Goal: Transaction & Acquisition: Purchase product/service

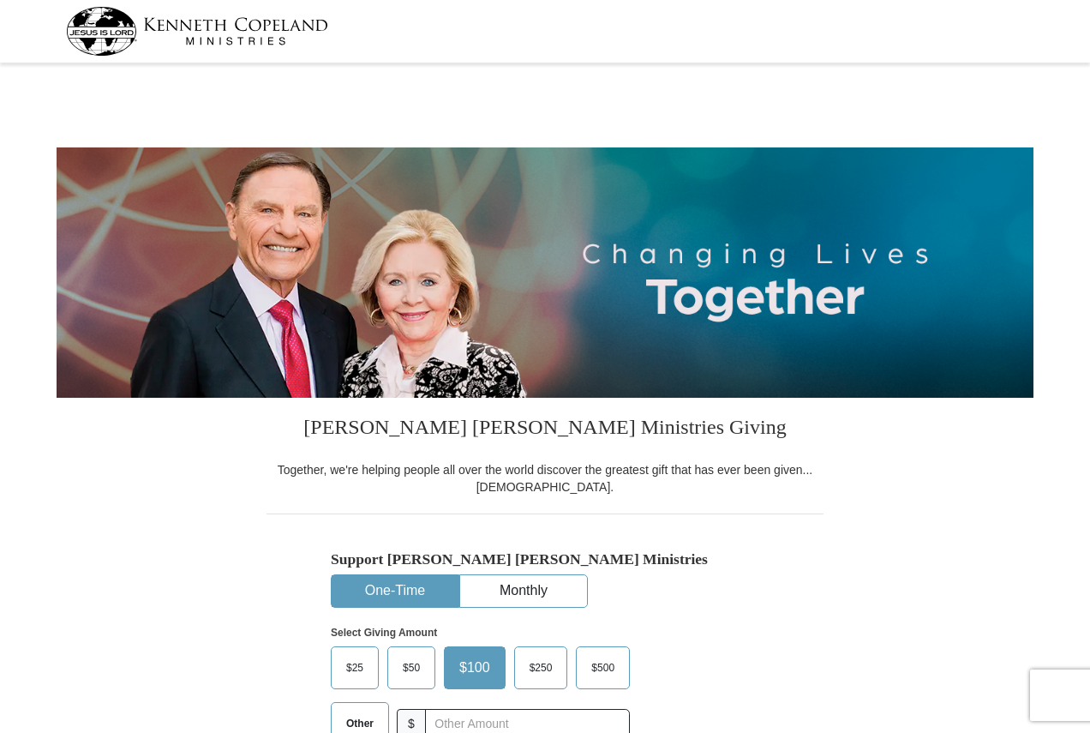
select select "PA"
click at [552, 581] on button "Monthly" at bounding box center [523, 591] width 127 height 32
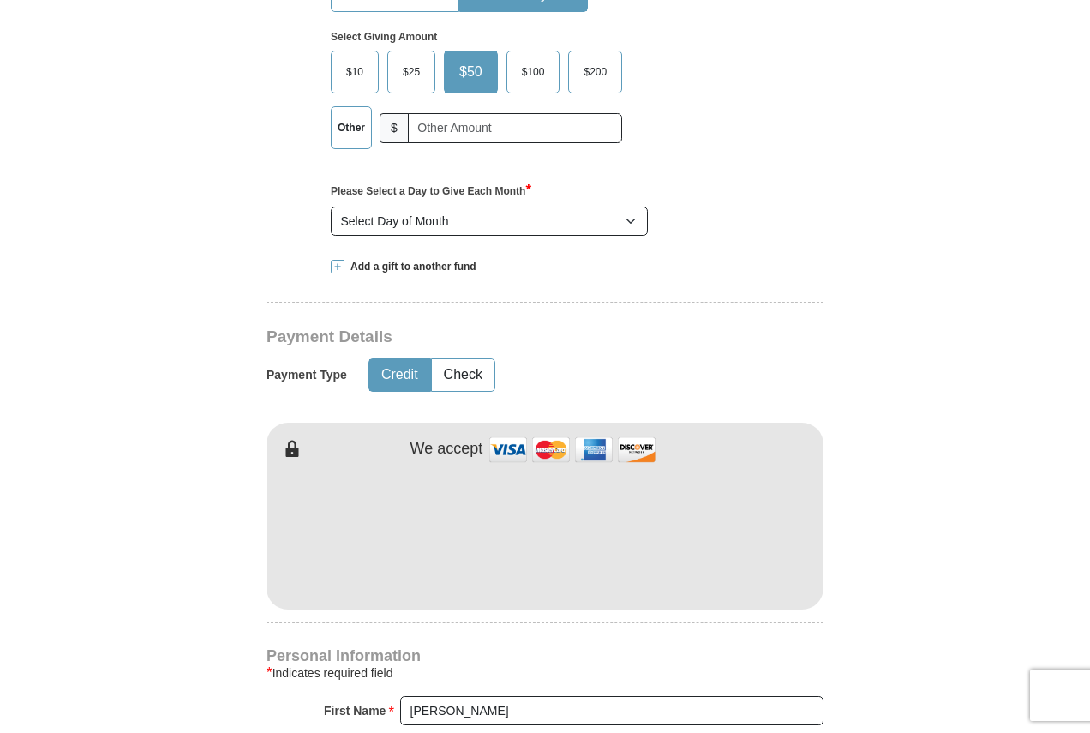
scroll to position [600, 0]
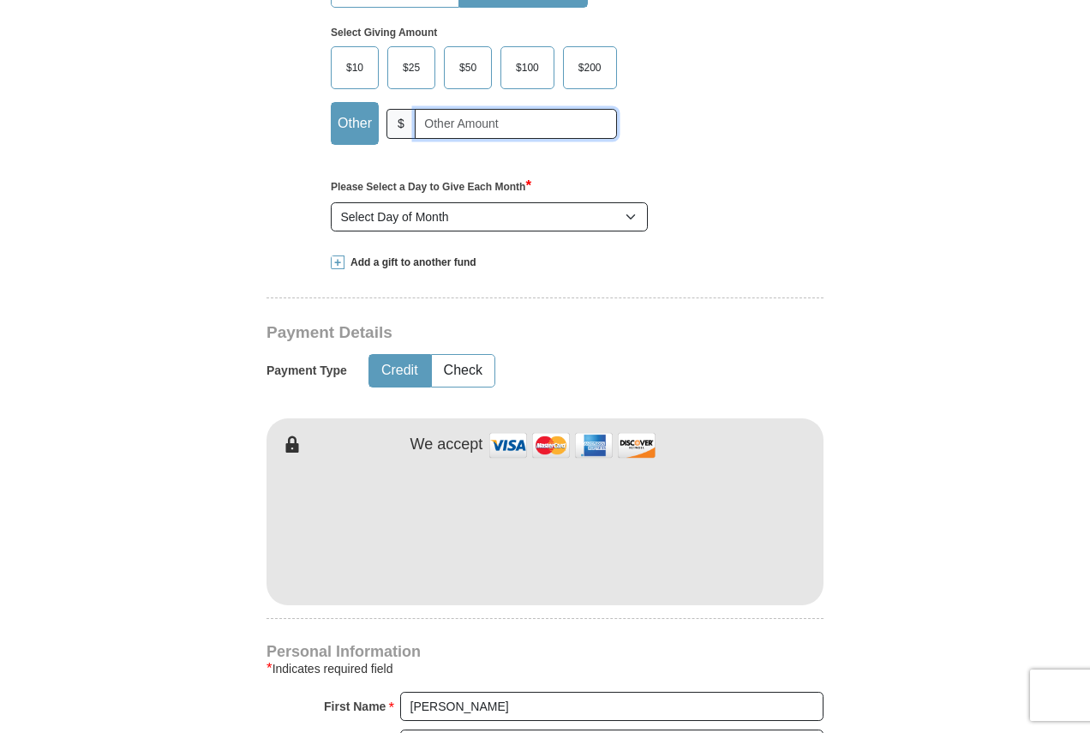
click at [463, 133] on input "text" at bounding box center [516, 124] width 202 height 30
type input "20"
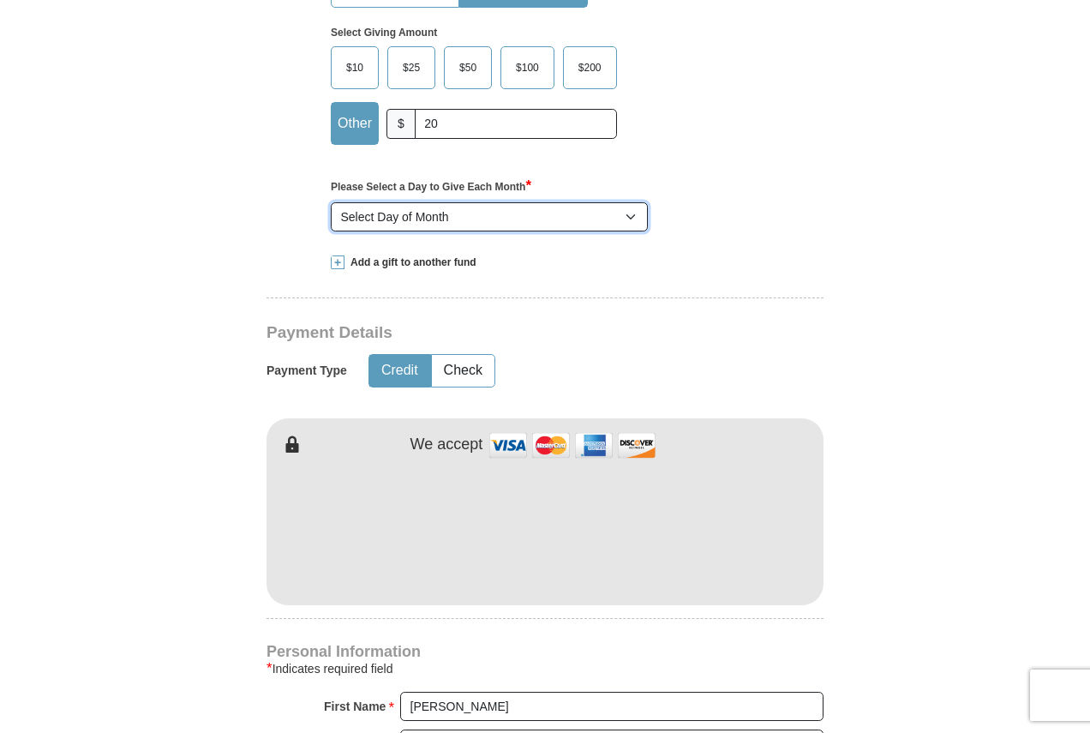
click at [429, 214] on select "Select Day of Month 1 2 3 4 5 6 7 8 9 10 11 12 13 14 15 16 17 18 19 20 21 22 23…" at bounding box center [489, 216] width 317 height 29
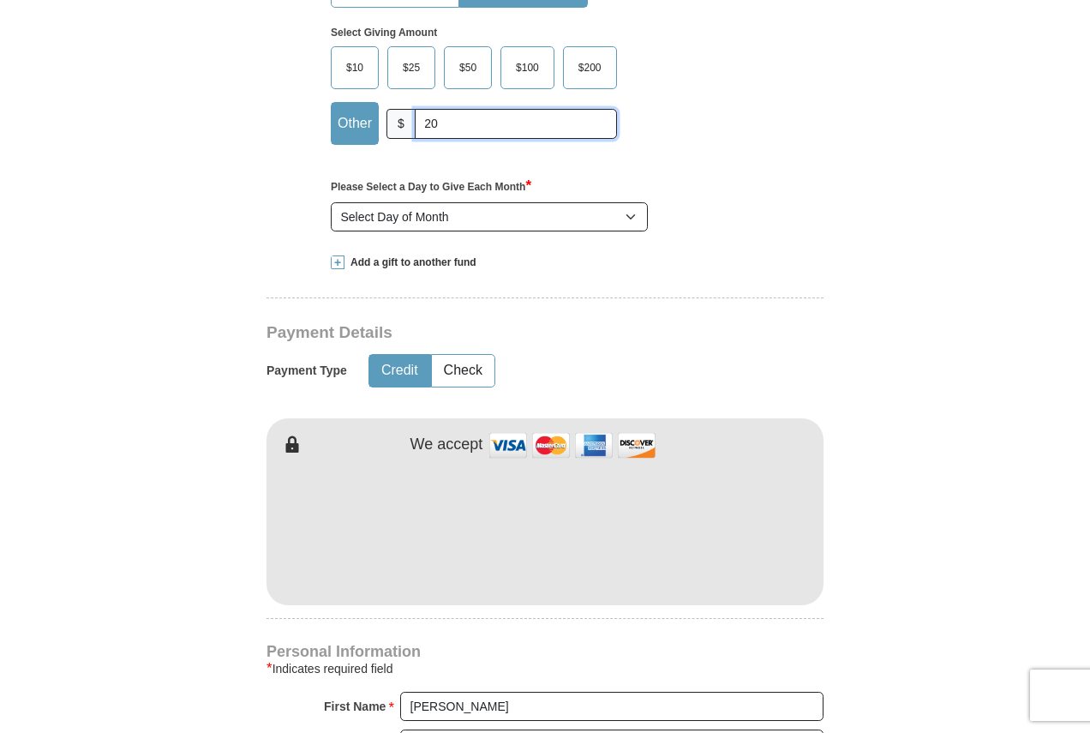
click at [446, 129] on input "20" at bounding box center [516, 124] width 202 height 30
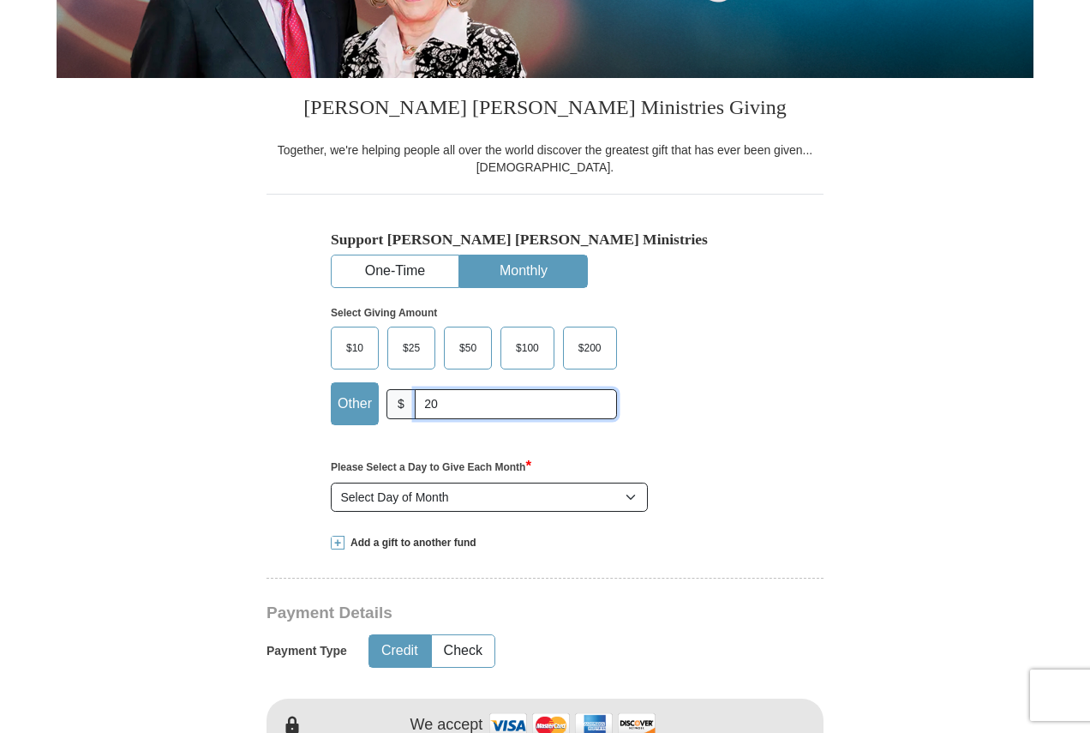
scroll to position [171, 0]
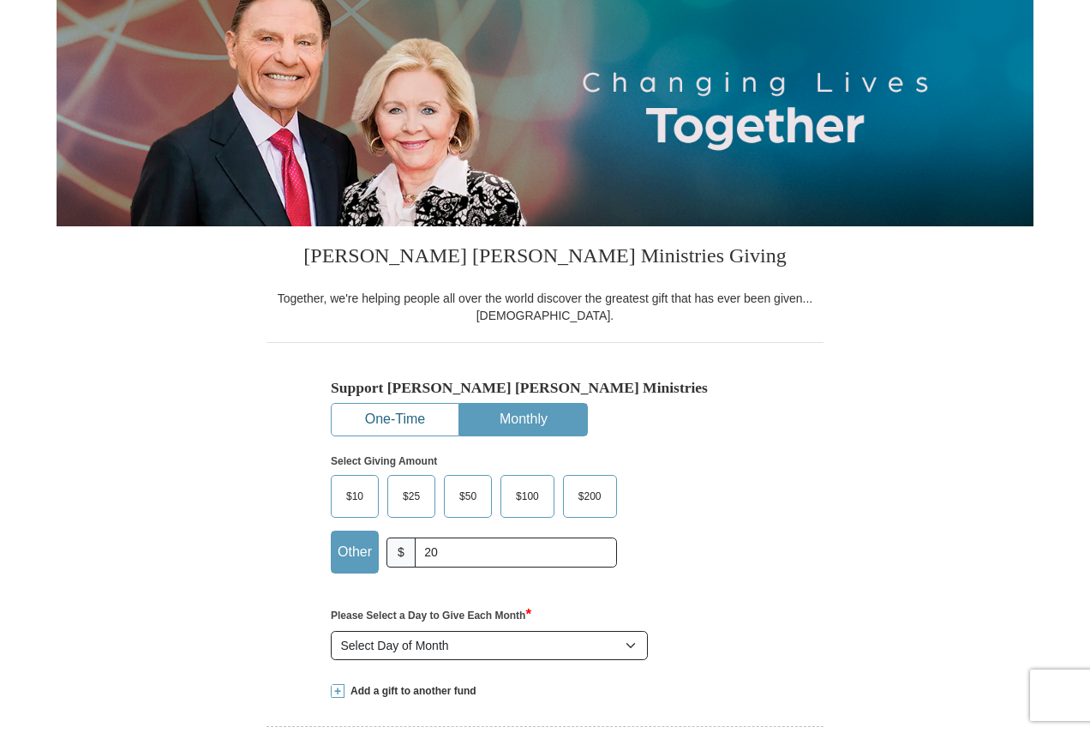
click at [398, 422] on button "One-Time" at bounding box center [395, 420] width 127 height 32
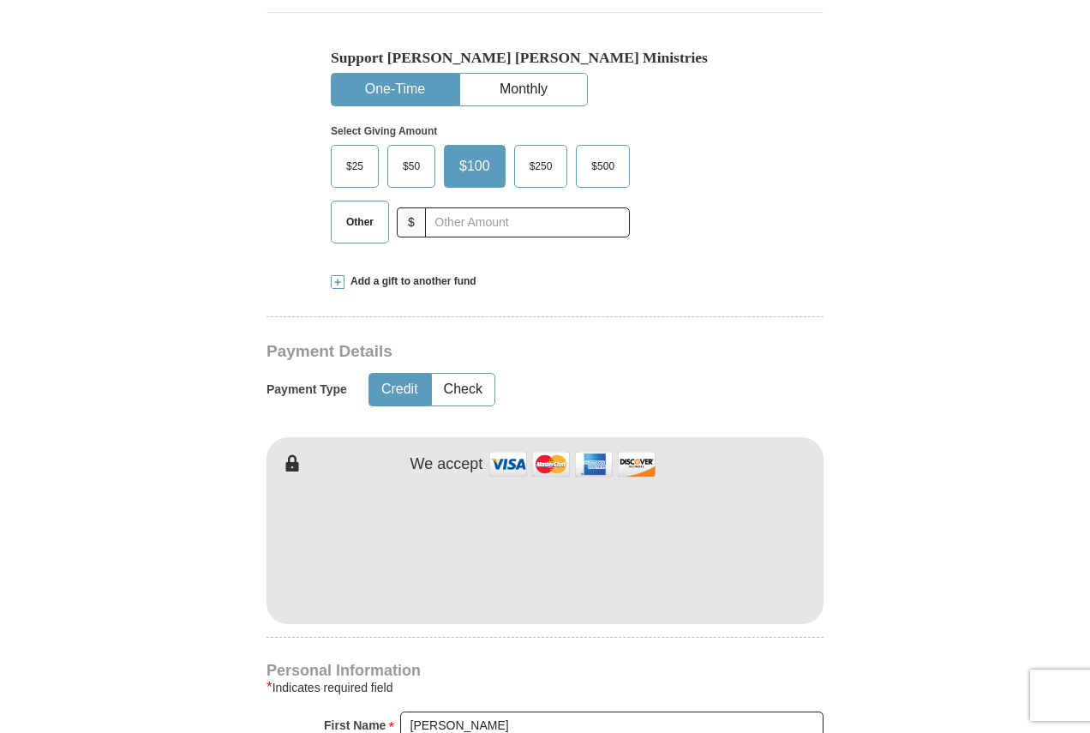
scroll to position [514, 0]
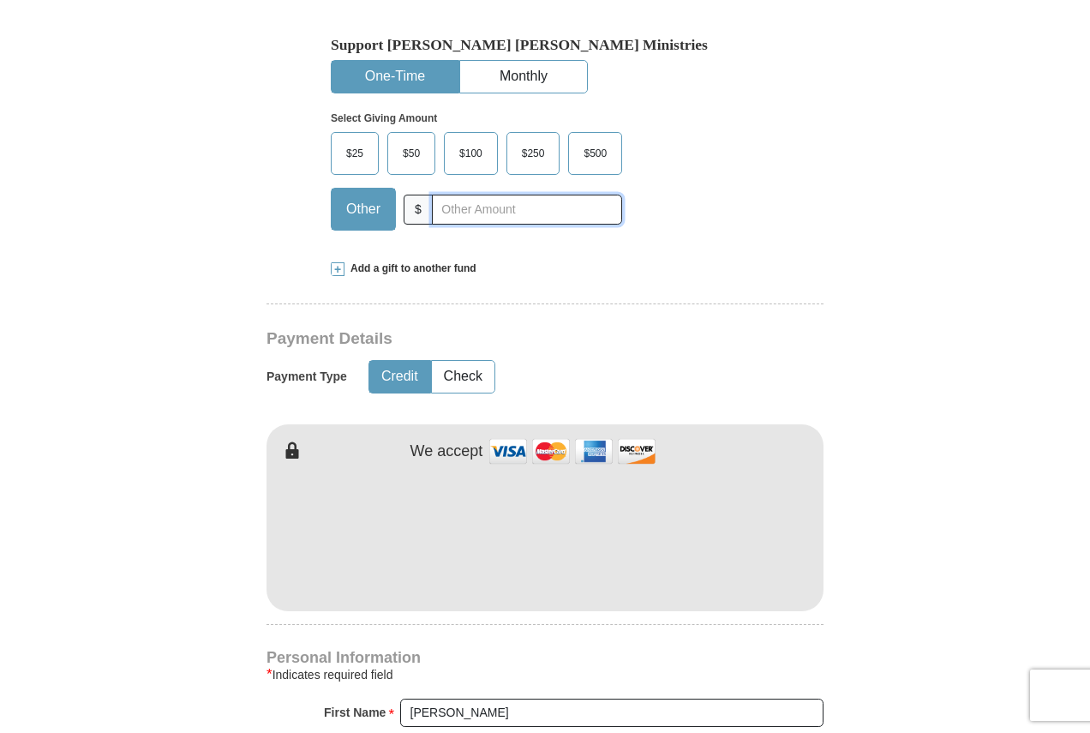
click at [454, 206] on input "text" at bounding box center [527, 209] width 190 height 30
type input "20"
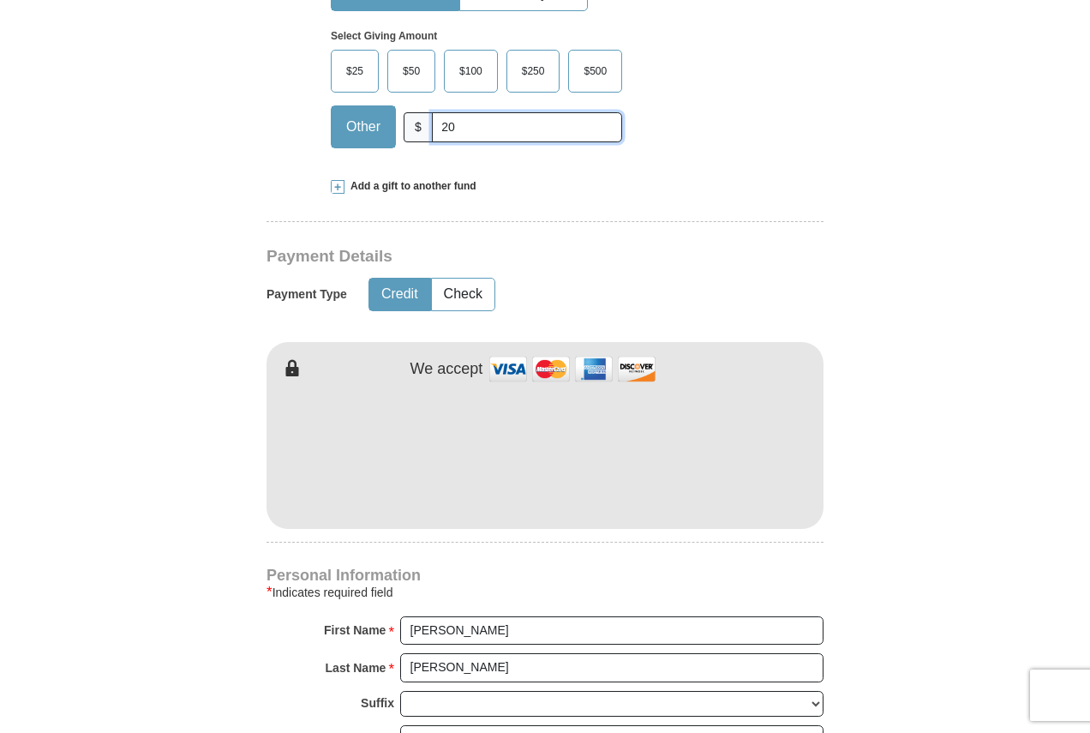
scroll to position [600, 0]
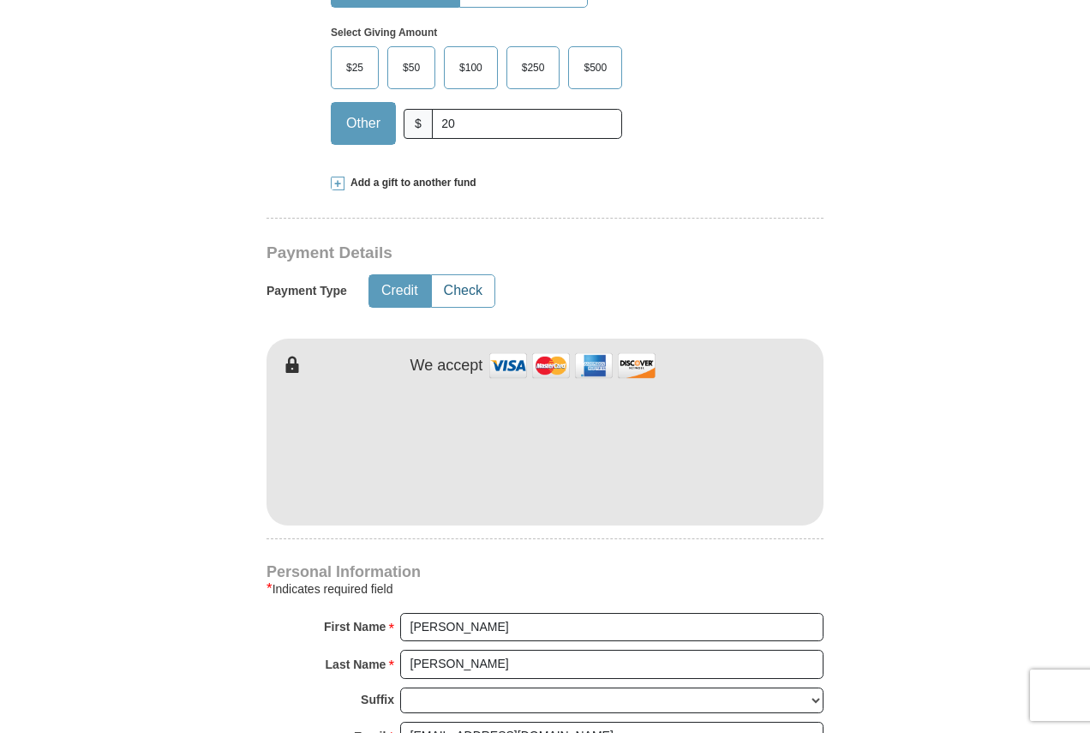
click at [474, 291] on button "Check" at bounding box center [463, 291] width 63 height 32
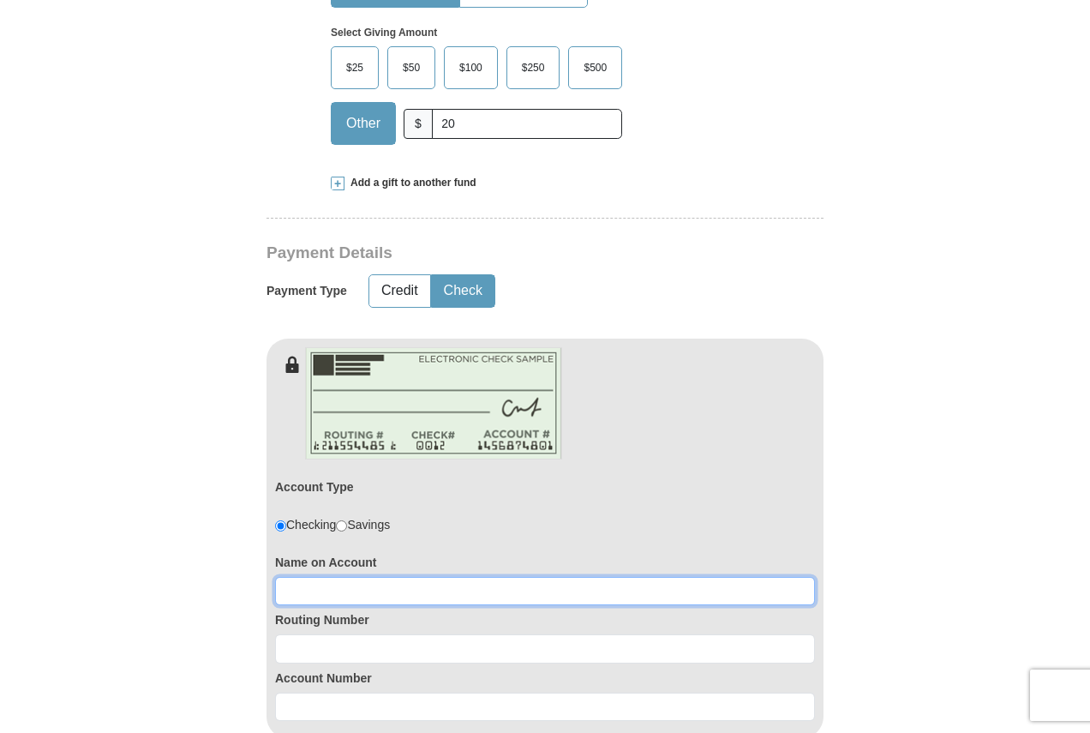
click at [363, 585] on input at bounding box center [545, 591] width 540 height 29
type input "Thomas D Howard"
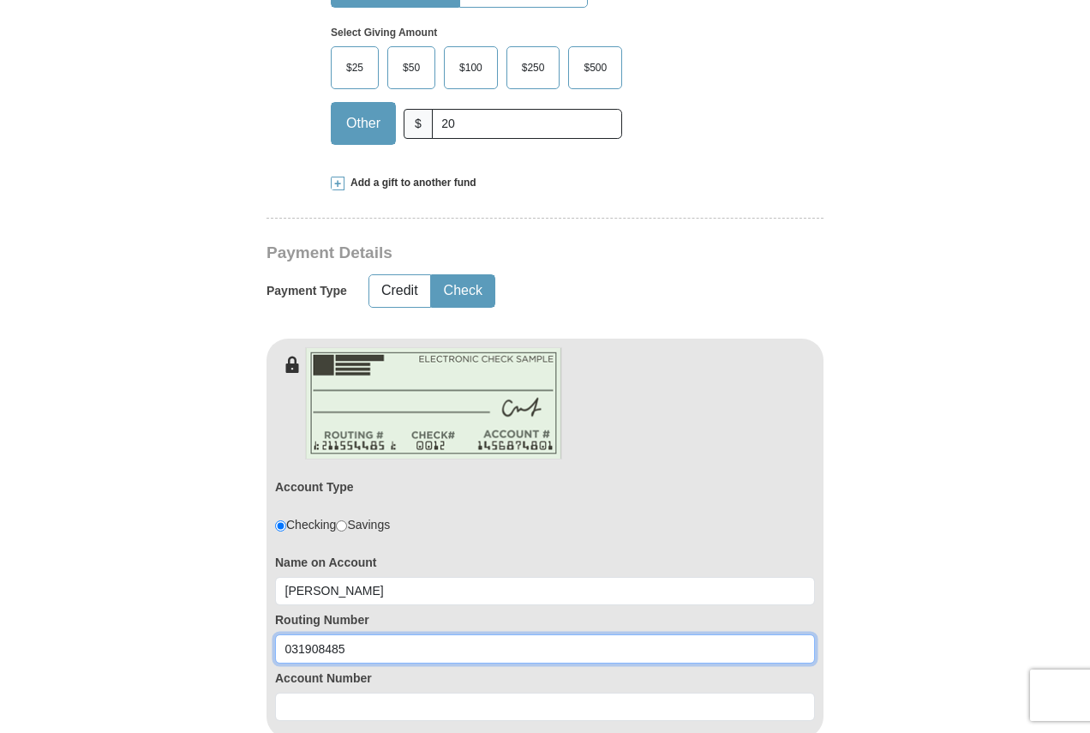
type input "031908485"
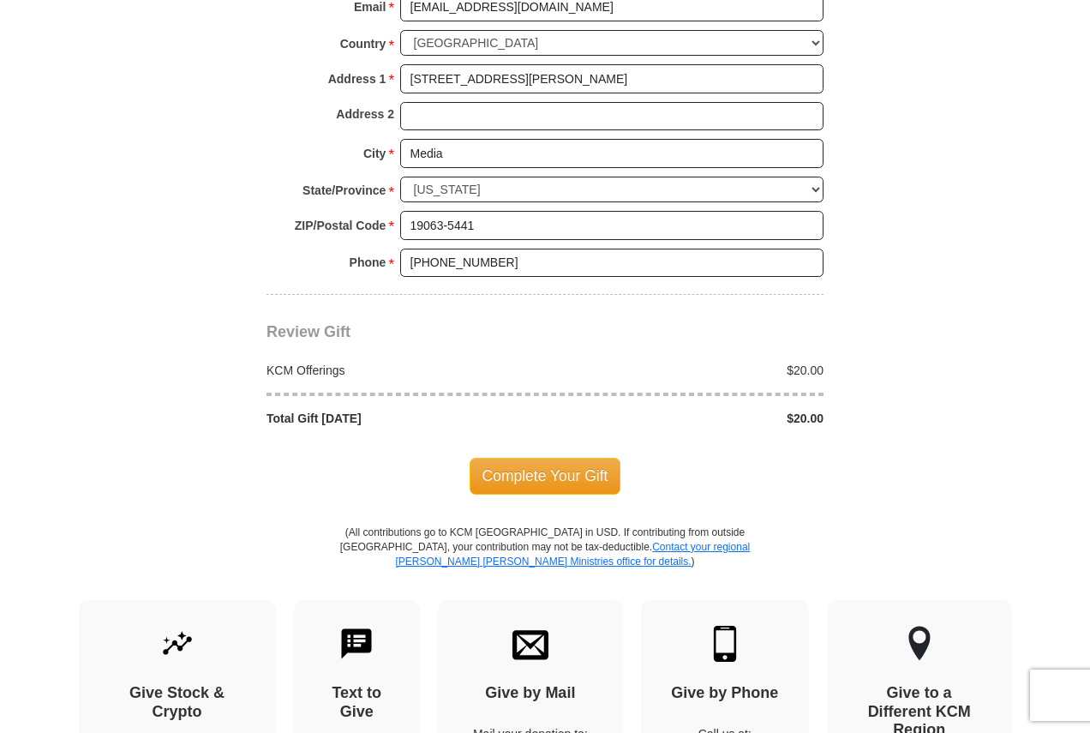
scroll to position [1542, 0]
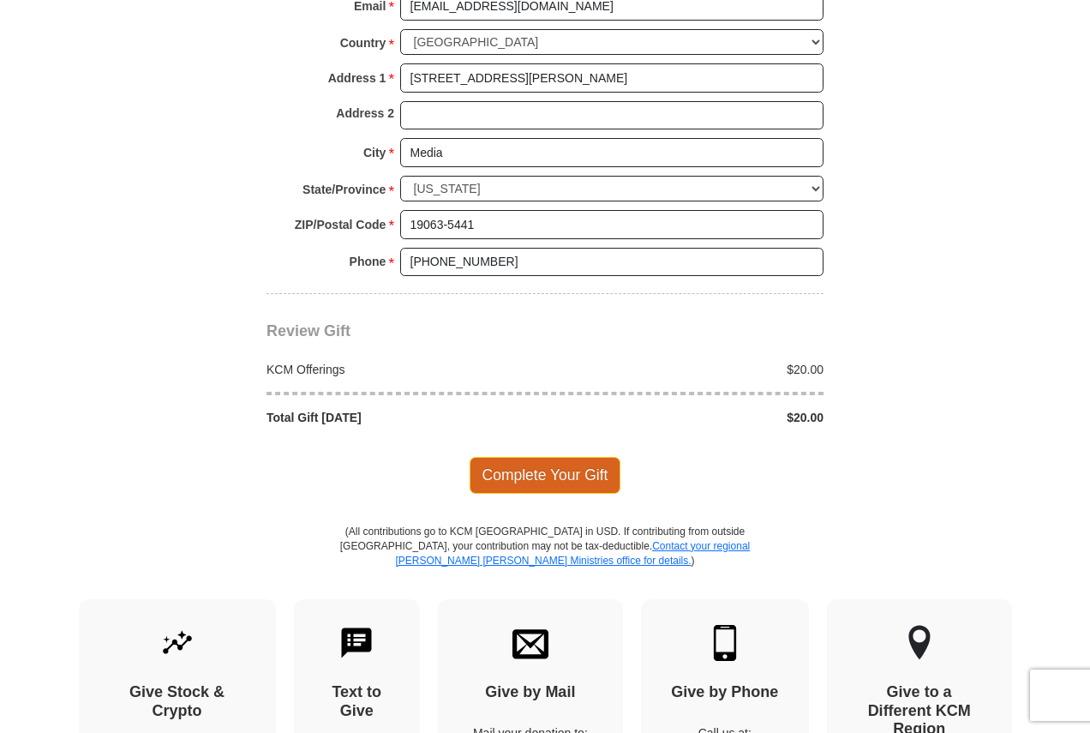
type input "0360154439"
click at [511, 483] on span "Complete Your Gift" at bounding box center [546, 475] width 152 height 36
